Goal: Task Accomplishment & Management: Manage account settings

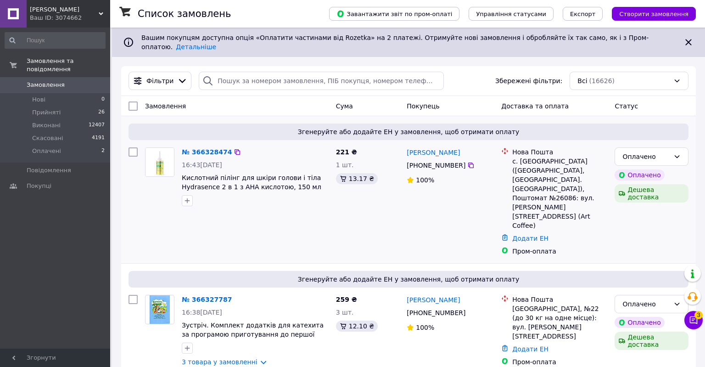
click at [131, 148] on input "checkbox" at bounding box center [133, 151] width 9 height 9
checkbox input "true"
drag, startPoint x: 134, startPoint y: 255, endPoint x: 141, endPoint y: 245, distance: 12.6
click at [134, 295] on input "checkbox" at bounding box center [133, 299] width 9 height 9
checkbox input "true"
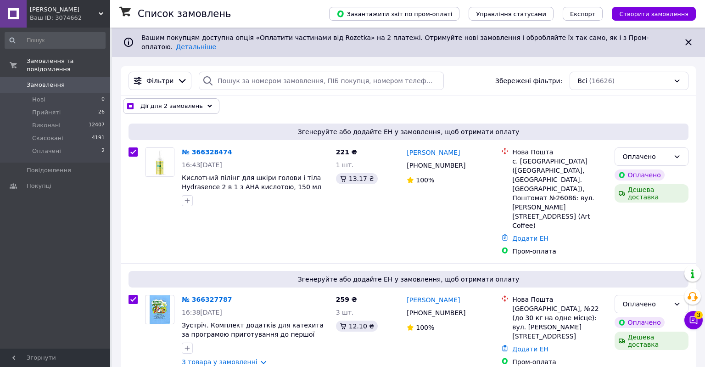
click at [208, 104] on icon at bounding box center [210, 106] width 5 height 5
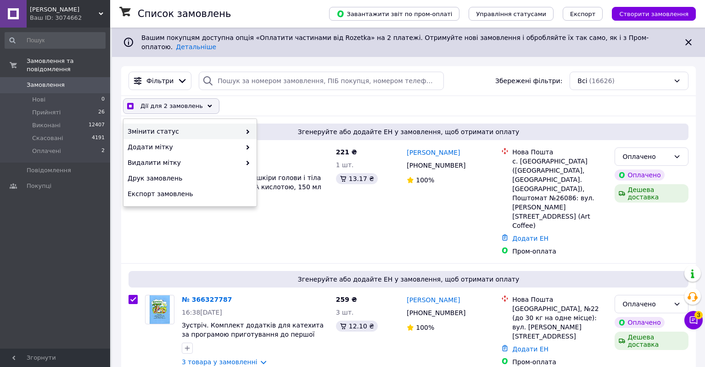
click at [247, 130] on use at bounding box center [248, 132] width 3 height 5
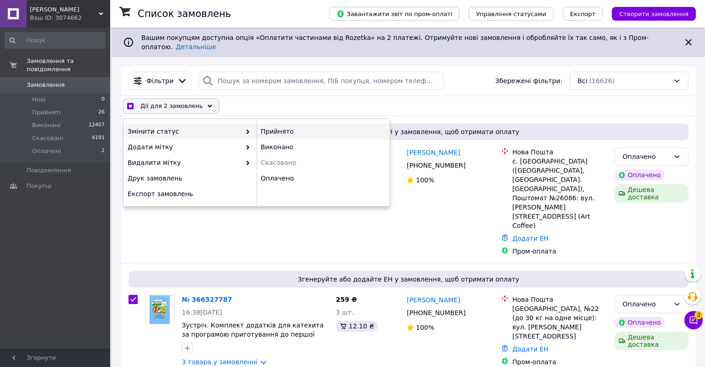
checkbox input "true"
click at [276, 126] on div "Прийнято" at bounding box center [323, 132] width 133 height 16
checkbox input "false"
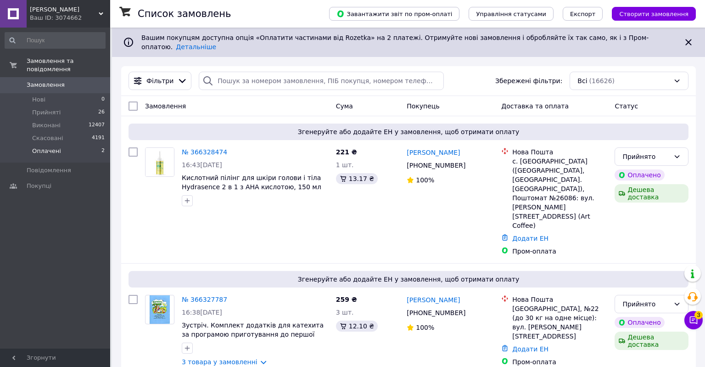
click at [45, 147] on span "Оплачені" at bounding box center [46, 151] width 29 height 8
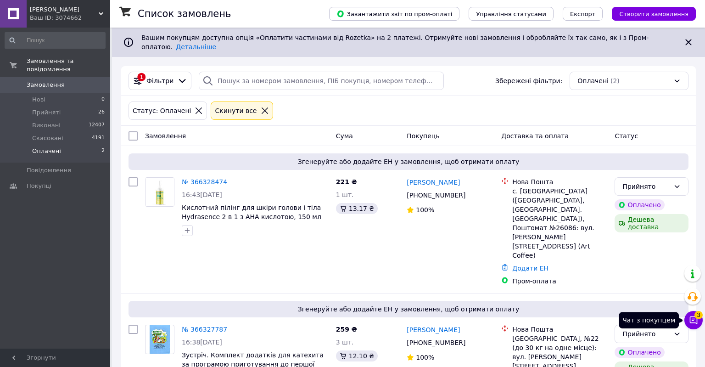
click at [695, 322] on icon at bounding box center [694, 320] width 8 height 8
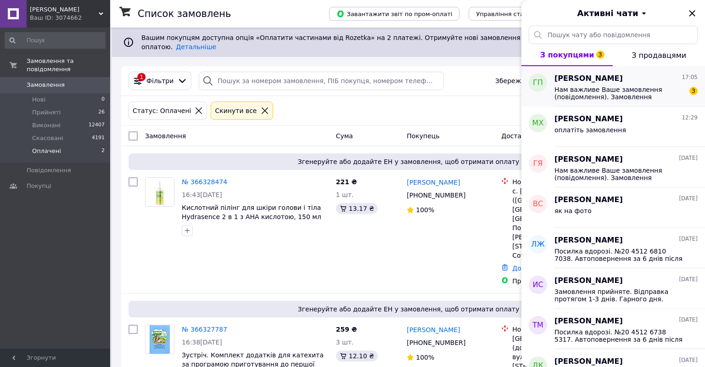
click at [614, 96] on span "Нам важливе Ваше замовлення (повідомлення). Замовлення приймаються цілодобово, …" at bounding box center [620, 93] width 130 height 15
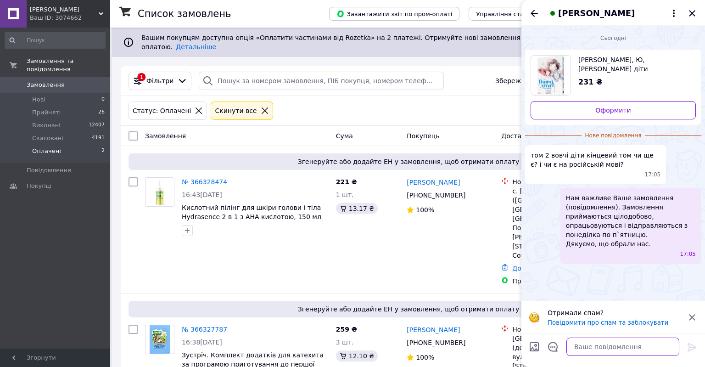
click at [599, 347] on textarea at bounding box center [623, 347] width 113 height 18
type textarea "інформація на сайті актуальна"
click at [693, 349] on icon at bounding box center [692, 347] width 9 height 8
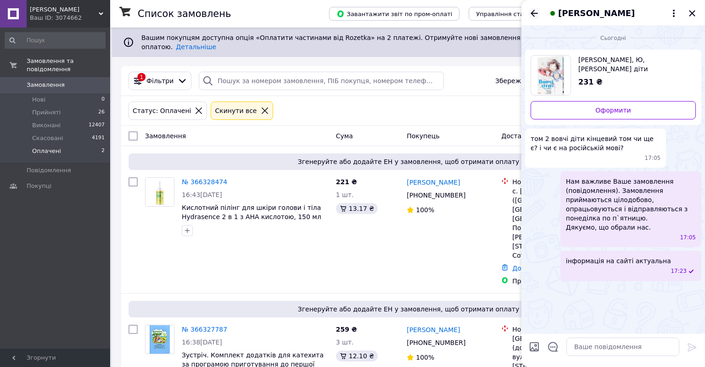
click at [530, 9] on icon "Назад" at bounding box center [534, 13] width 11 height 11
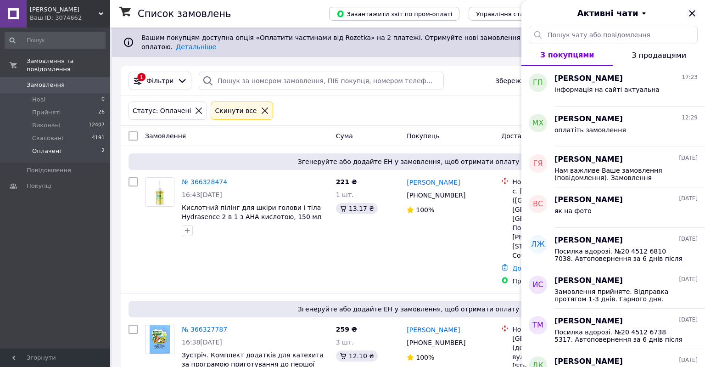
click at [691, 13] on icon "Закрити" at bounding box center [692, 13] width 11 height 11
